Goal: Navigation & Orientation: Find specific page/section

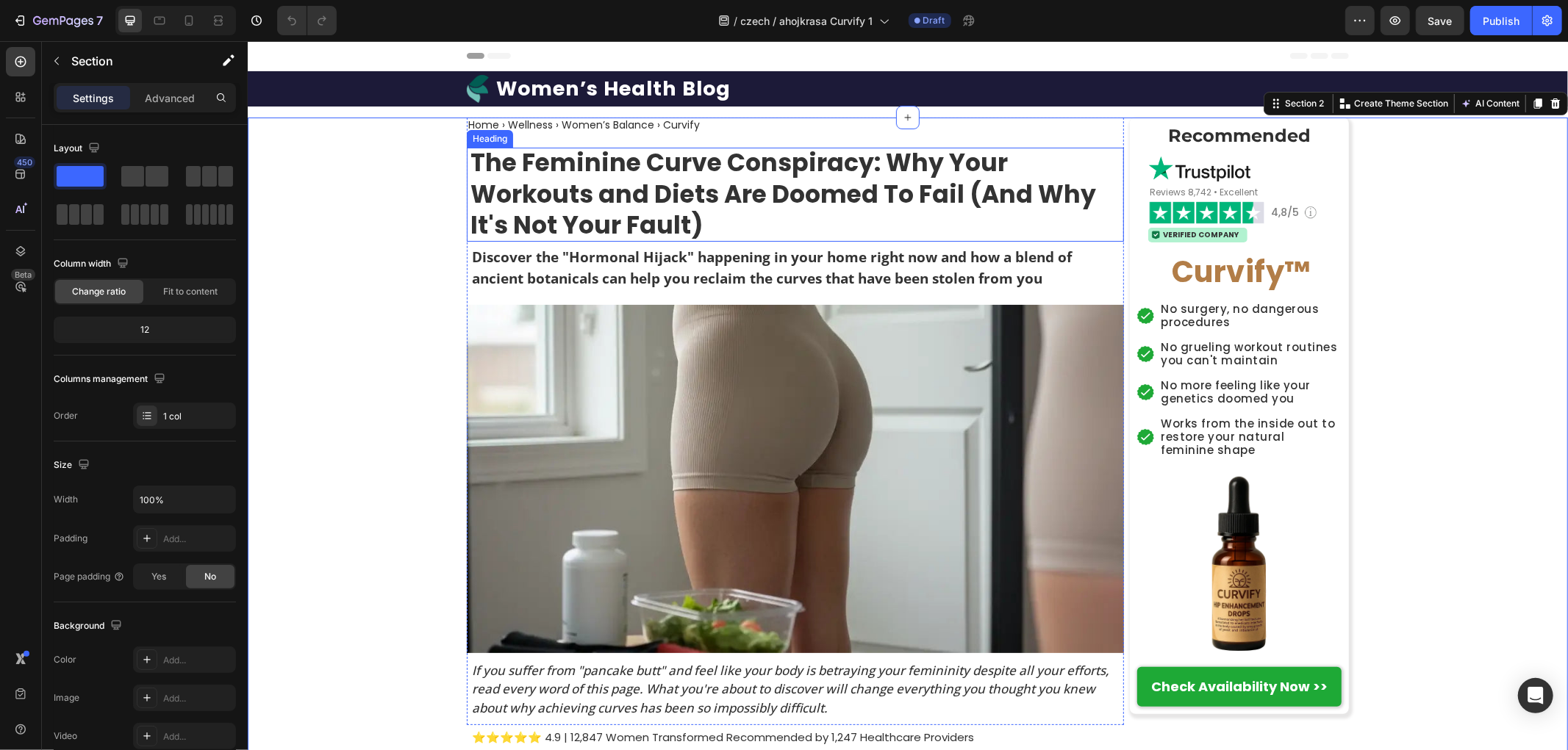
click at [483, 222] on strong "The Feminine Curve Conspiracy: Why Your Workouts and Diets Are Doomed To Fail (…" at bounding box center [782, 194] width 625 height 98
